Goal: Task Accomplishment & Management: Use online tool/utility

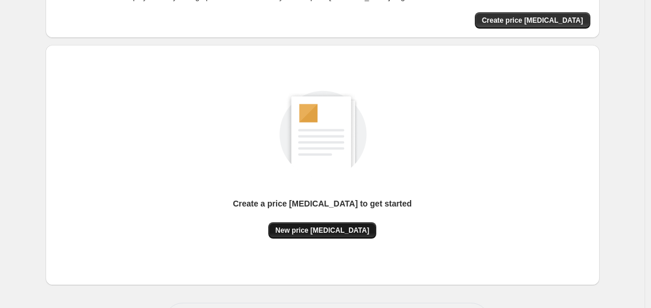
scroll to position [82, 0]
click at [316, 225] on button "New price [MEDICAL_DATA]" at bounding box center [322, 230] width 108 height 16
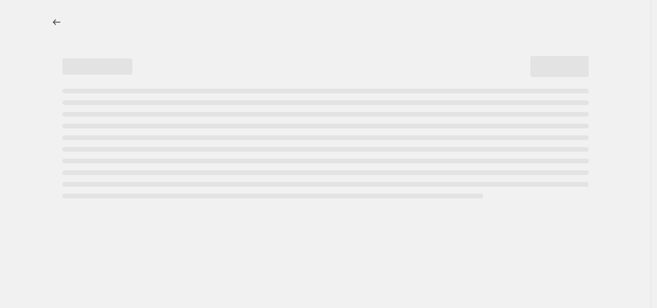
select select "percentage"
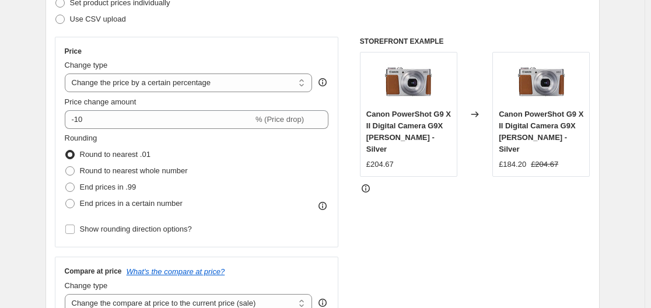
scroll to position [178, 0]
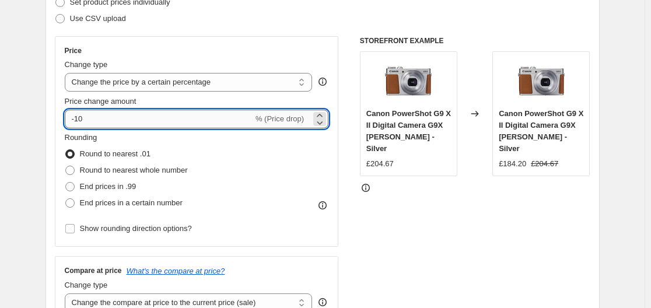
click at [201, 119] on input "-10" at bounding box center [159, 119] width 188 height 19
type input "-1"
type input "-45"
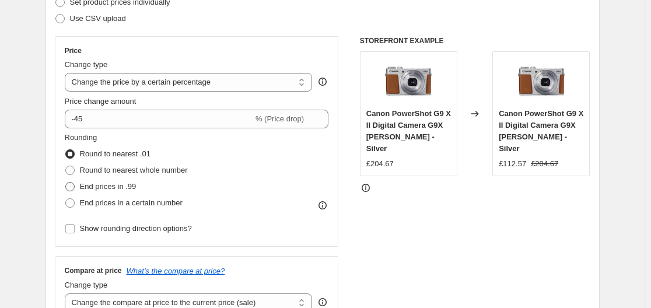
click at [103, 186] on span "End prices in .99" at bounding box center [108, 186] width 57 height 9
click at [66, 183] on input "End prices in .99" at bounding box center [65, 182] width 1 height 1
radio input "true"
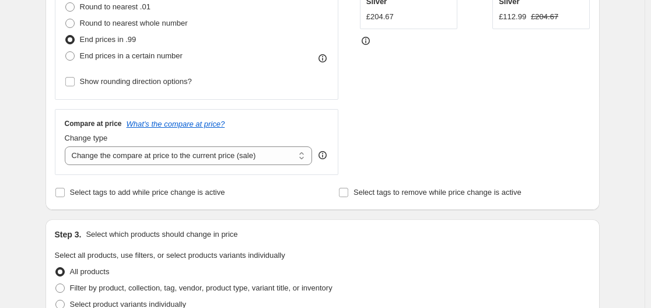
scroll to position [328, 0]
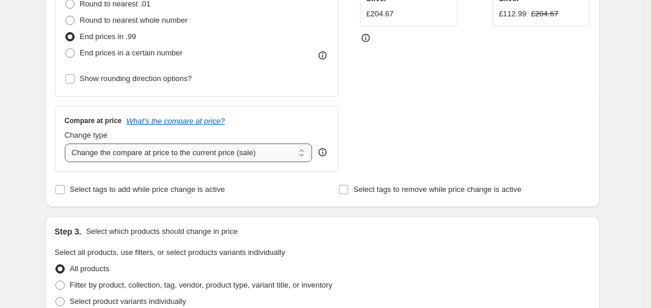
click at [167, 157] on select "Change the compare at price to the current price (sale) Change the compare at p…" at bounding box center [189, 152] width 248 height 19
select select "remove"
click at [67, 143] on select "Change the compare at price to the current price (sale) Change the compare at p…" at bounding box center [189, 152] width 248 height 19
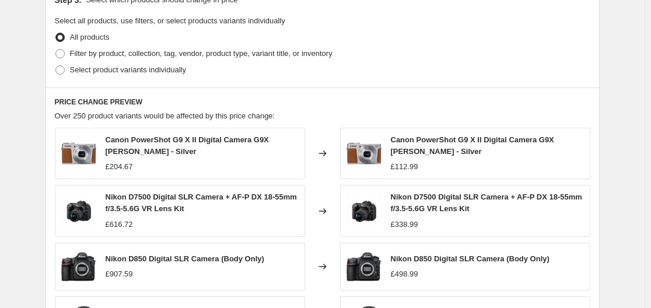
scroll to position [549, 0]
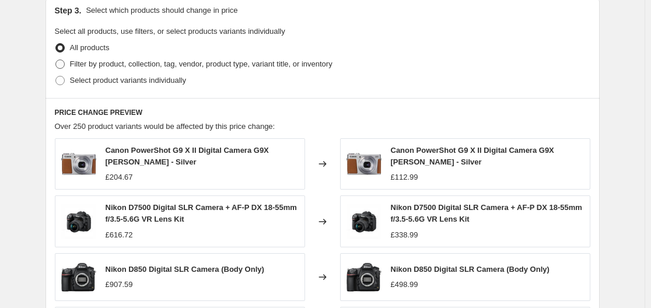
click at [89, 62] on span "Filter by product, collection, tag, vendor, product type, variant title, or inv…" at bounding box center [201, 63] width 262 height 9
click at [56, 60] on input "Filter by product, collection, tag, vendor, product type, variant title, or inv…" at bounding box center [55, 59] width 1 height 1
radio input "true"
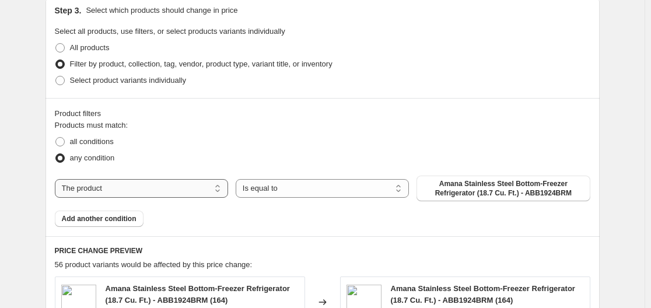
click at [179, 192] on select "The product The product's collection The product's tag The product's vendor The…" at bounding box center [141, 188] width 173 height 19
select select "product_status"
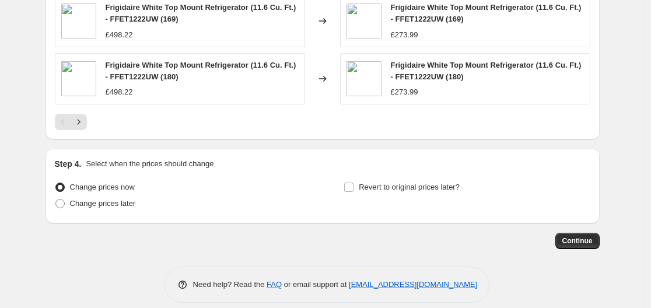
scroll to position [1008, 0]
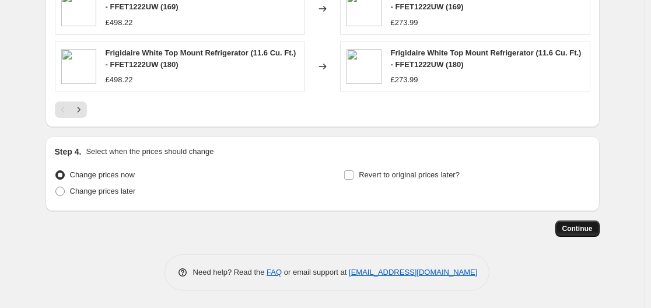
click at [570, 230] on span "Continue" at bounding box center [577, 228] width 30 height 9
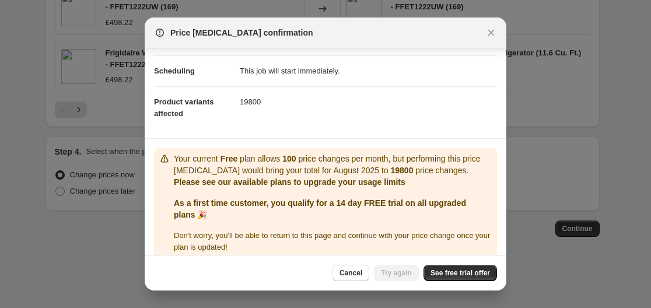
scroll to position [111, 0]
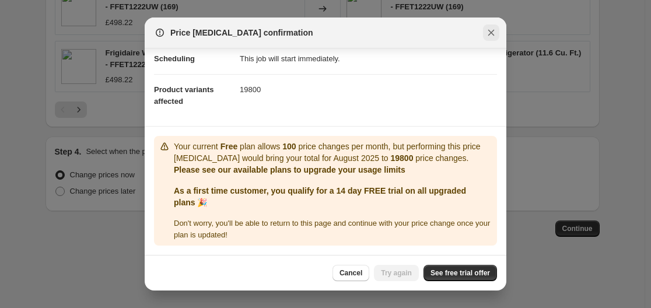
click at [487, 31] on icon "Close" at bounding box center [491, 33] width 12 height 12
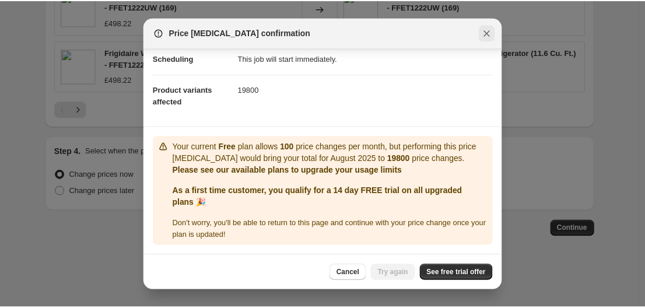
scroll to position [1008, 0]
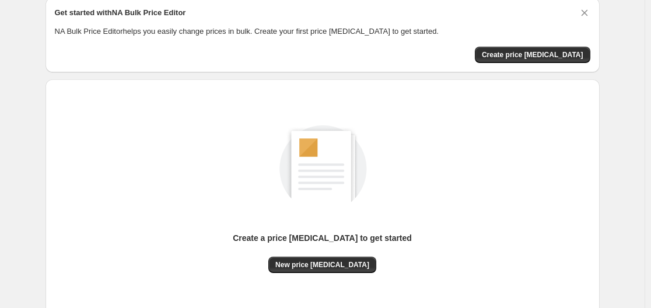
scroll to position [129, 0]
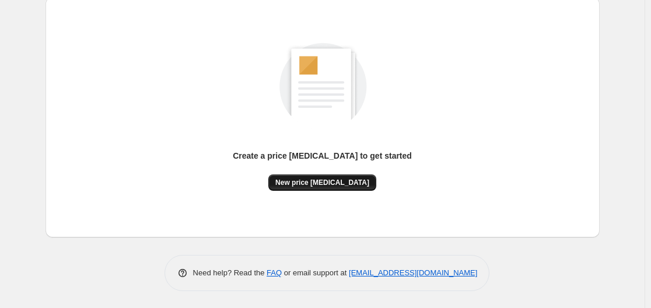
click at [321, 185] on span "New price [MEDICAL_DATA]" at bounding box center [322, 182] width 94 height 9
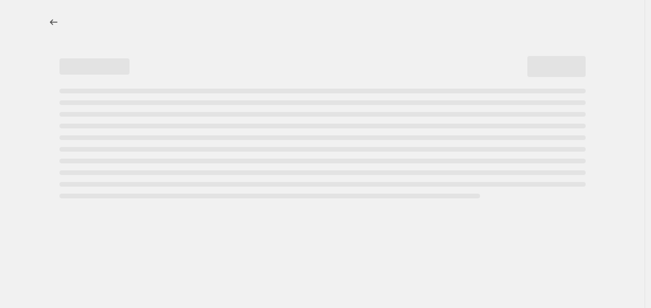
select select "percentage"
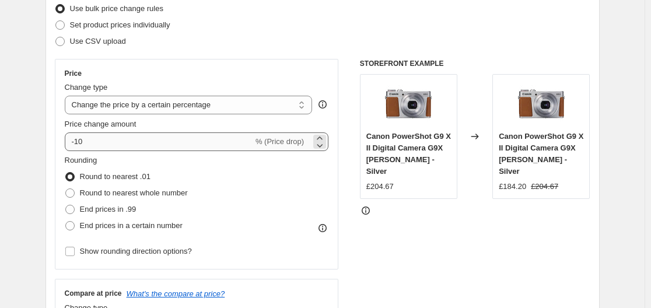
scroll to position [233, 0]
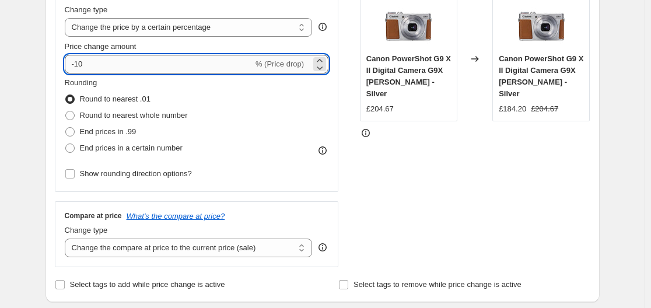
click at [142, 61] on input "-10" at bounding box center [159, 64] width 188 height 19
click at [142, 62] on input "-10" at bounding box center [159, 64] width 188 height 19
click at [141, 62] on input "-10" at bounding box center [159, 64] width 188 height 19
type input "10"
click at [72, 126] on label "End prices in .99" at bounding box center [101, 132] width 72 height 16
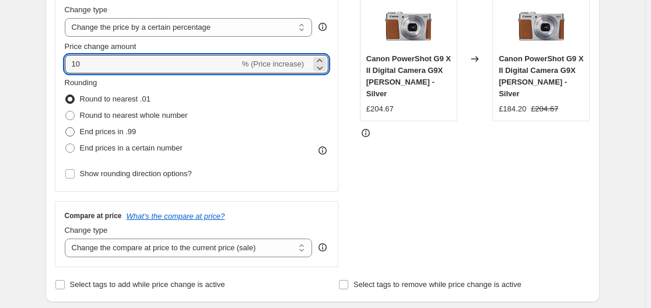
click at [66, 127] on input "End prices in .99" at bounding box center [65, 127] width 1 height 1
radio input "true"
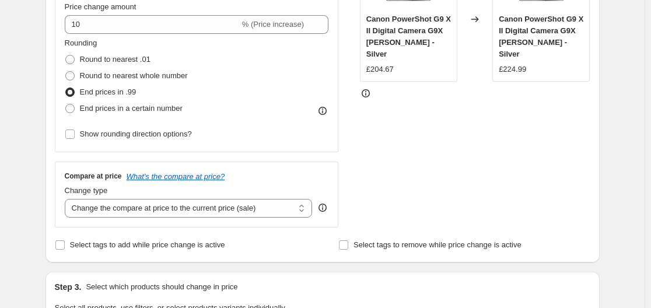
scroll to position [292, 0]
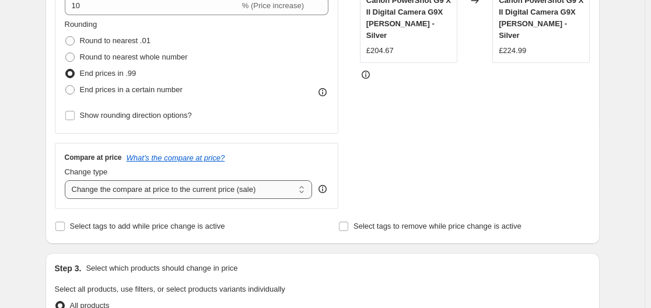
click at [161, 188] on select "Change the compare at price to the current price (sale) Change the compare at p…" at bounding box center [189, 189] width 248 height 19
select select "remove"
click at [67, 180] on select "Change the compare at price to the current price (sale) Change the compare at p…" at bounding box center [189, 189] width 248 height 19
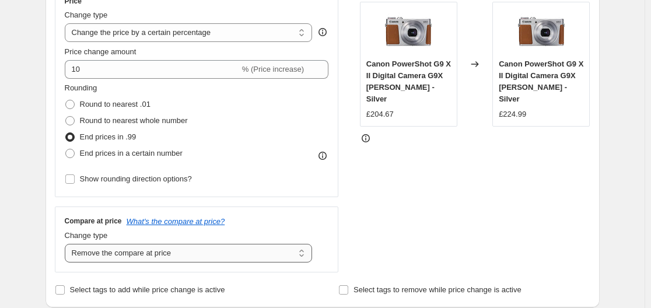
scroll to position [227, 0]
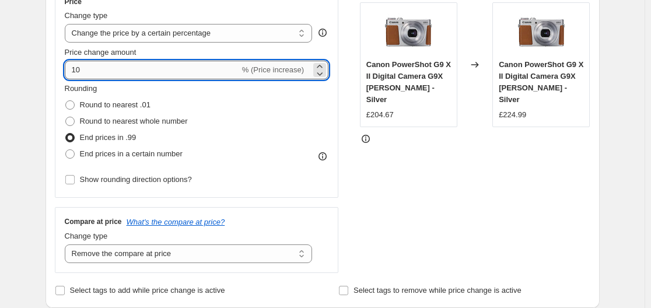
click at [110, 72] on input "10" at bounding box center [152, 70] width 175 height 19
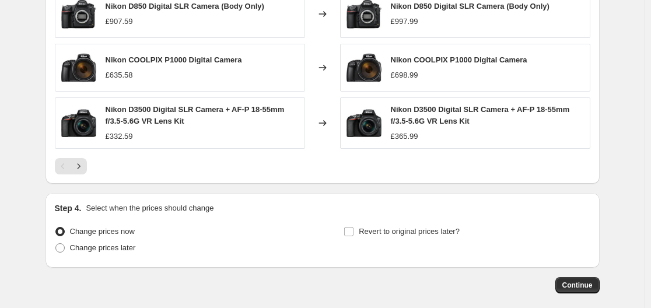
scroll to position [869, 0]
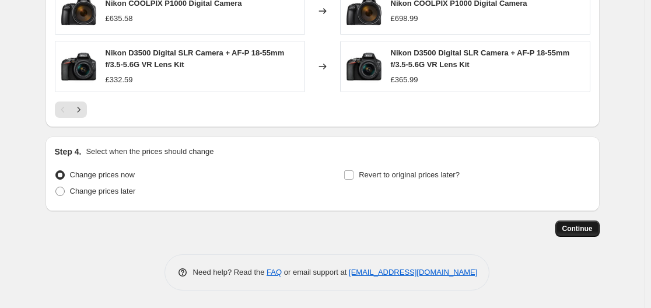
type input "15"
click at [583, 233] on span "Continue" at bounding box center [577, 228] width 30 height 9
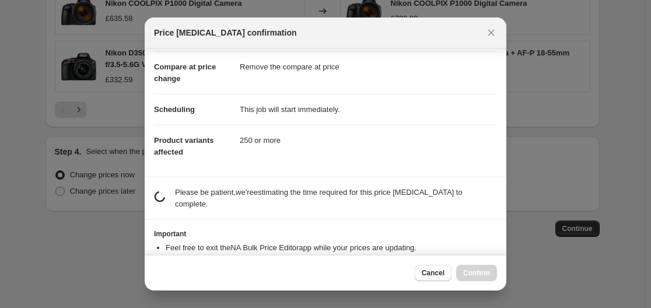
scroll to position [87, 0]
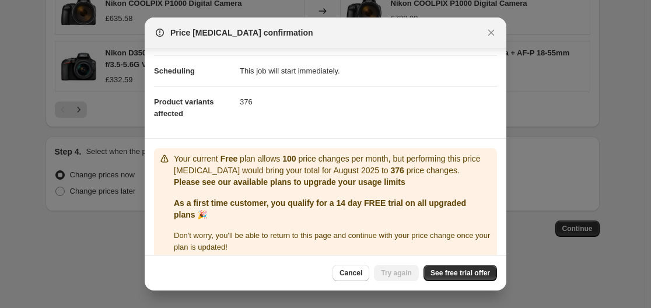
click at [444, 264] on div "Cancel Try again See free trial offer" at bounding box center [326, 273] width 362 height 36
click at [449, 275] on span "See free trial offer" at bounding box center [459, 272] width 59 height 9
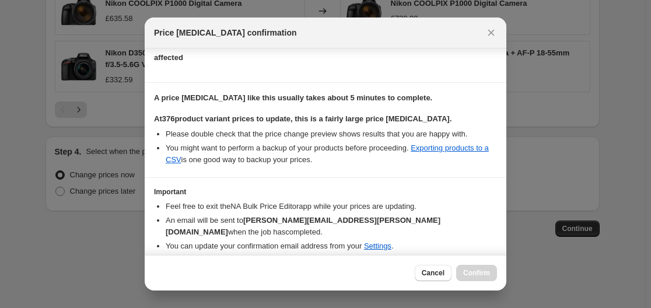
scroll to position [187, 0]
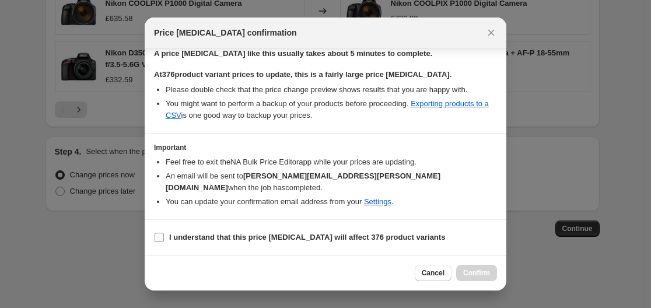
click at [187, 243] on label "I understand that this price [MEDICAL_DATA] will affect 376 product variants" at bounding box center [299, 237] width 291 height 16
click at [164, 242] on input "I understand that this price [MEDICAL_DATA] will affect 376 product variants" at bounding box center [159, 237] width 9 height 9
checkbox input "true"
click at [470, 271] on span "Confirm" at bounding box center [476, 272] width 27 height 9
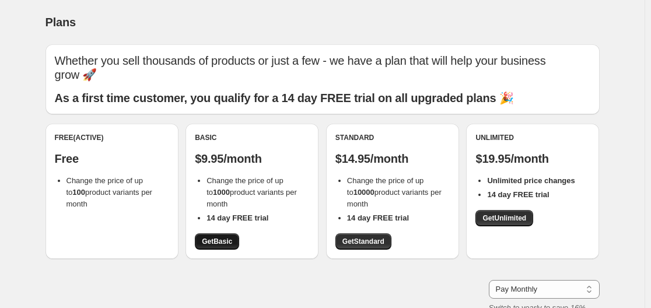
click at [229, 238] on span "Get Basic" at bounding box center [217, 241] width 30 height 9
